Goal: Transaction & Acquisition: Purchase product/service

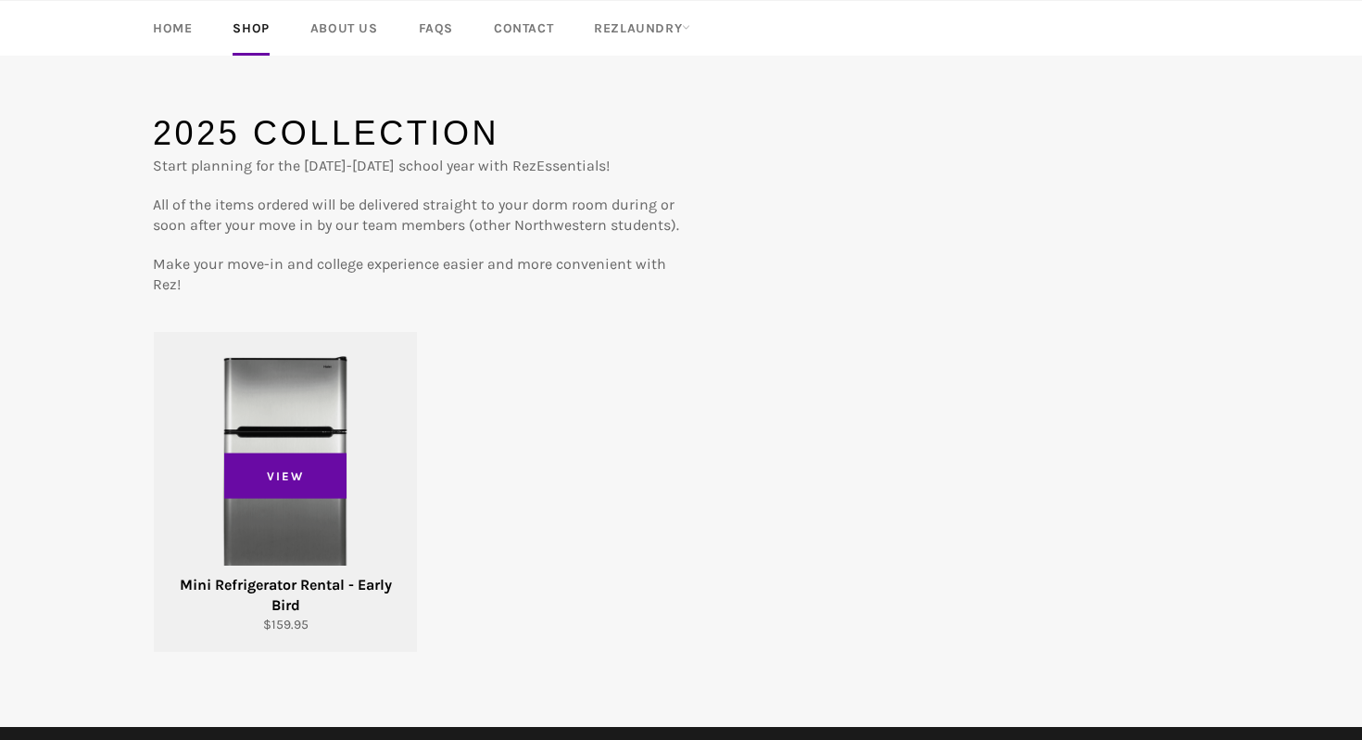
scroll to position [111, 0]
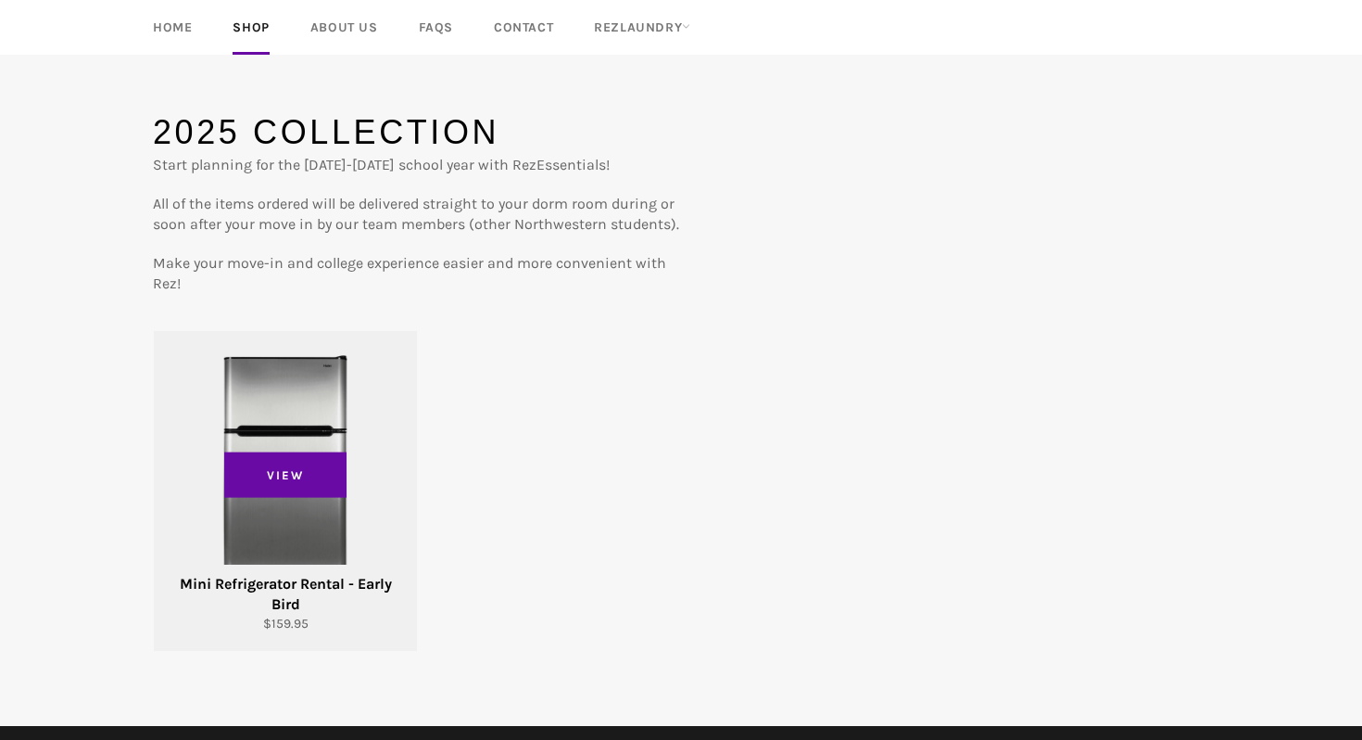
click at [289, 413] on div "View" at bounding box center [285, 491] width 263 height 320
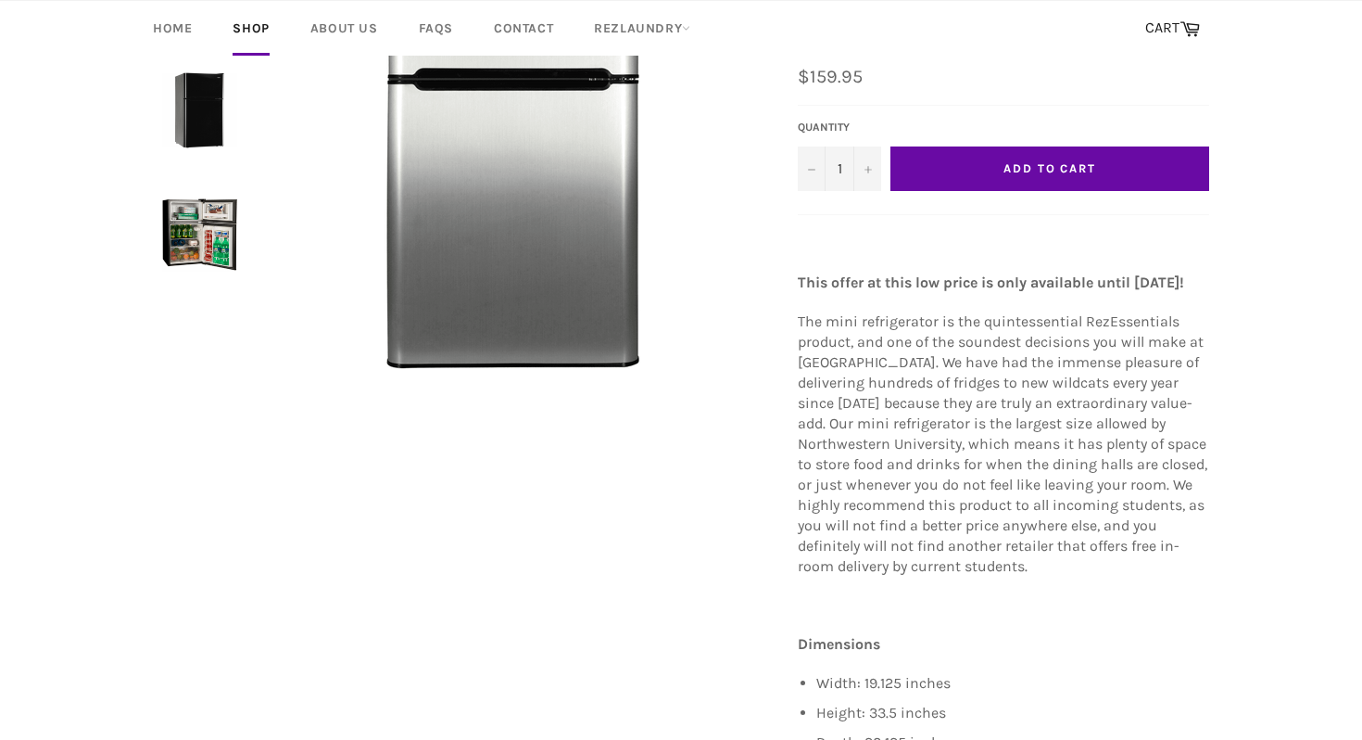
scroll to position [303, 0]
